Goal: Task Accomplishment & Management: Use online tool/utility

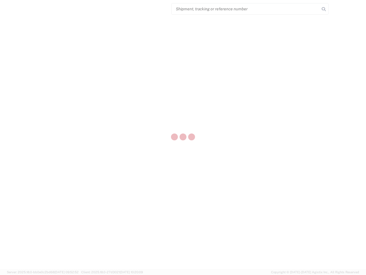
select select "US"
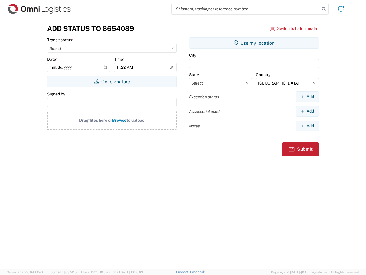
click at [246, 9] on input "search" at bounding box center [246, 8] width 148 height 11
click at [324, 9] on icon at bounding box center [324, 9] width 8 height 8
click at [341, 9] on icon at bounding box center [341, 8] width 9 height 9
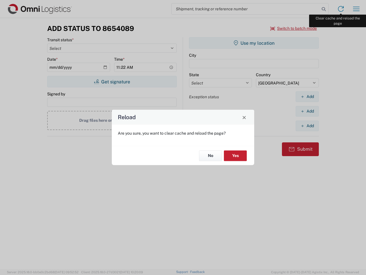
click at [357, 9] on div "Reload Are you sure, you want to clear cache and reload the page? No Yes" at bounding box center [183, 137] width 366 height 275
click at [294, 28] on div "Reload Are you sure, you want to clear cache and reload the page? No Yes" at bounding box center [183, 137] width 366 height 275
click at [112, 82] on div "Reload Are you sure, you want to clear cache and reload the page? No Yes" at bounding box center [183, 137] width 366 height 275
click at [254, 43] on div "Reload Are you sure, you want to clear cache and reload the page? No Yes" at bounding box center [183, 137] width 366 height 275
click at [307, 96] on div "Reload Are you sure, you want to clear cache and reload the page? No Yes" at bounding box center [183, 137] width 366 height 275
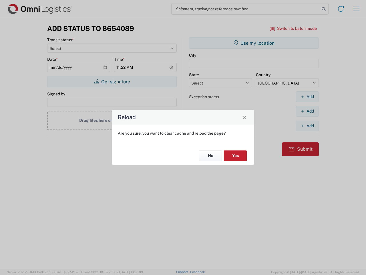
click at [307, 111] on div "Reload Are you sure, you want to clear cache and reload the page? No Yes" at bounding box center [183, 137] width 366 height 275
click at [307, 126] on div "Reload Are you sure, you want to clear cache and reload the page? No Yes" at bounding box center [183, 137] width 366 height 275
